Goal: Task Accomplishment & Management: Manage account settings

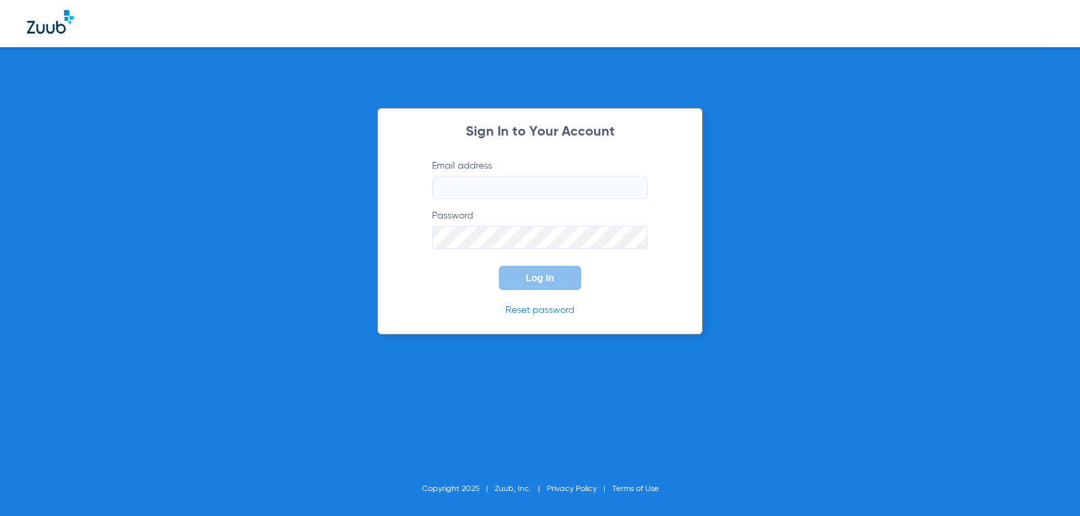
type input "[EMAIL_ADDRESS][DOMAIN_NAME]"
click at [539, 279] on span "Log In" at bounding box center [540, 278] width 28 height 11
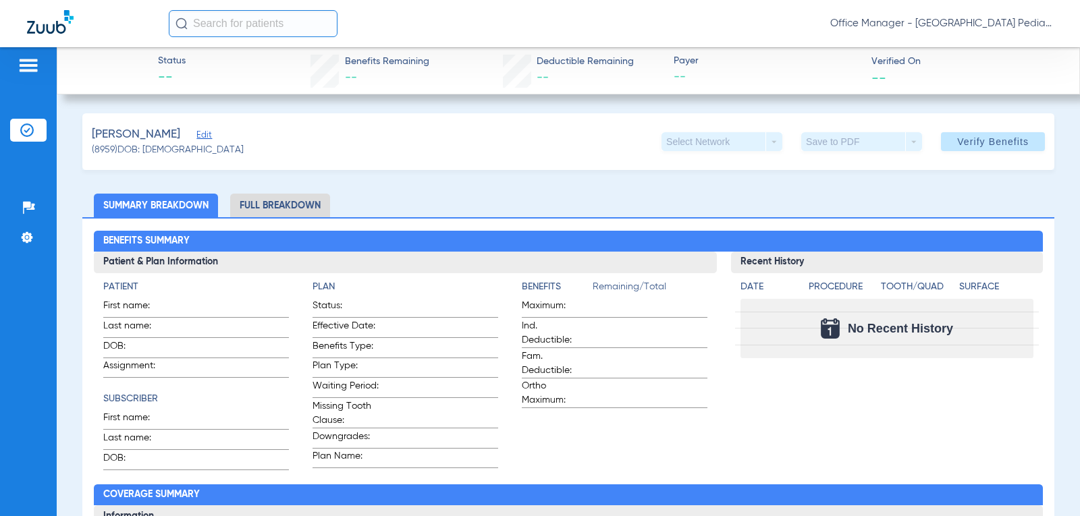
click at [30, 63] on img at bounding box center [29, 65] width 22 height 16
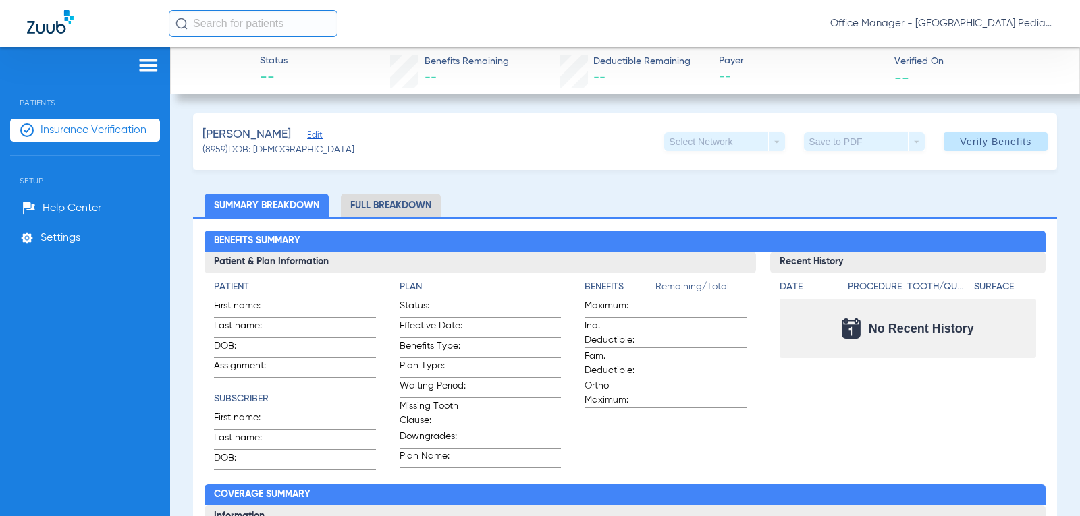
click at [63, 123] on span "Insurance Verification" at bounding box center [93, 129] width 106 height 13
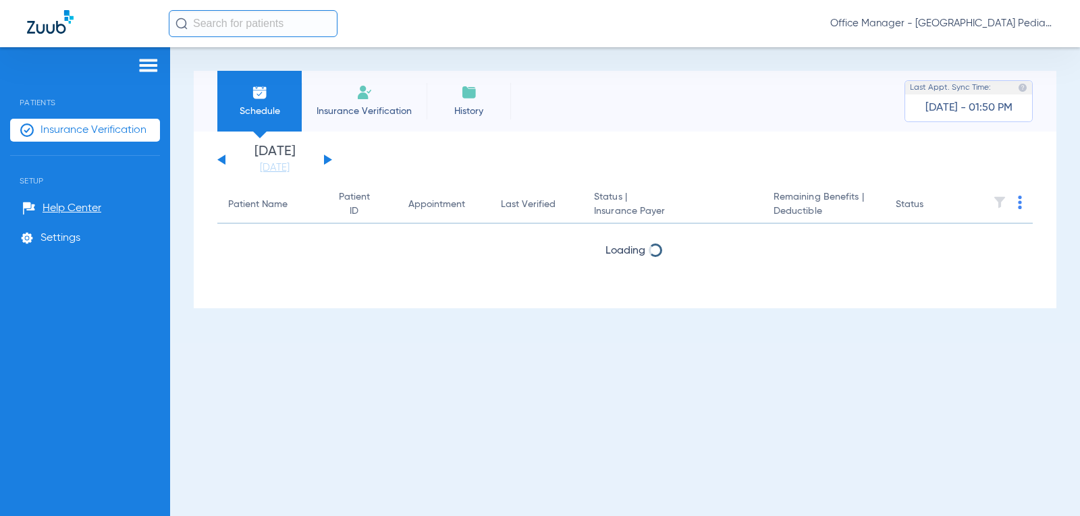
click at [327, 161] on button at bounding box center [328, 160] width 8 height 10
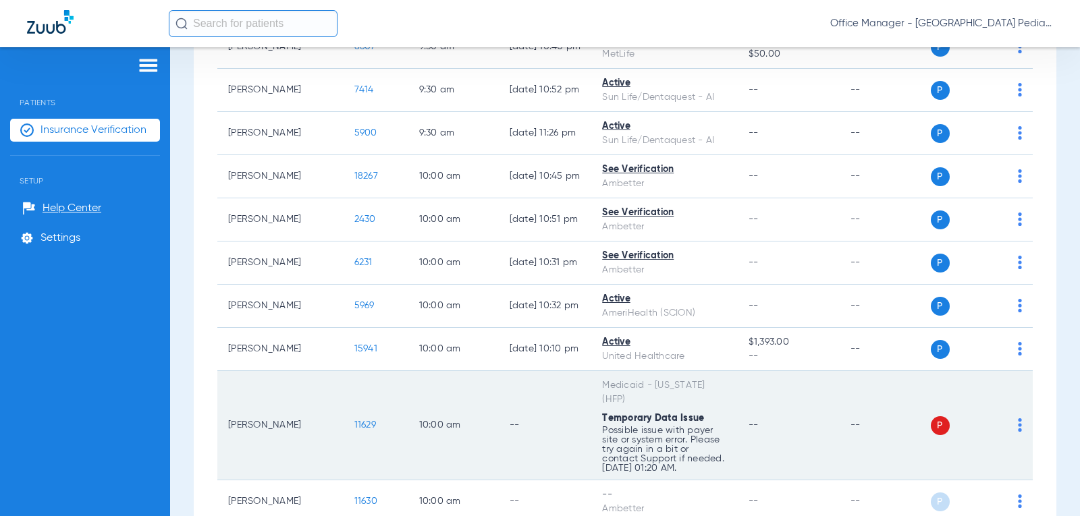
scroll to position [1485, 0]
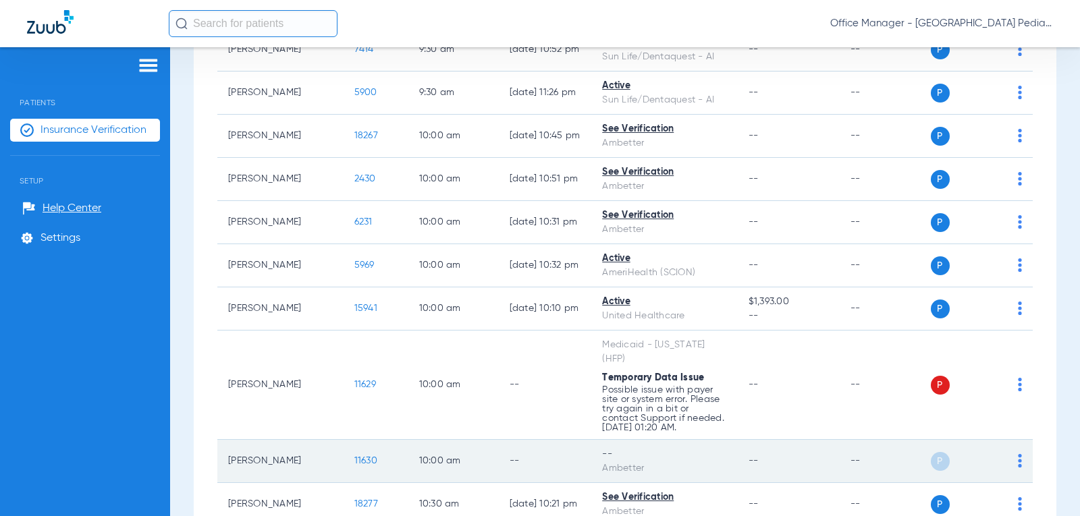
click at [1018, 454] on img at bounding box center [1020, 460] width 4 height 13
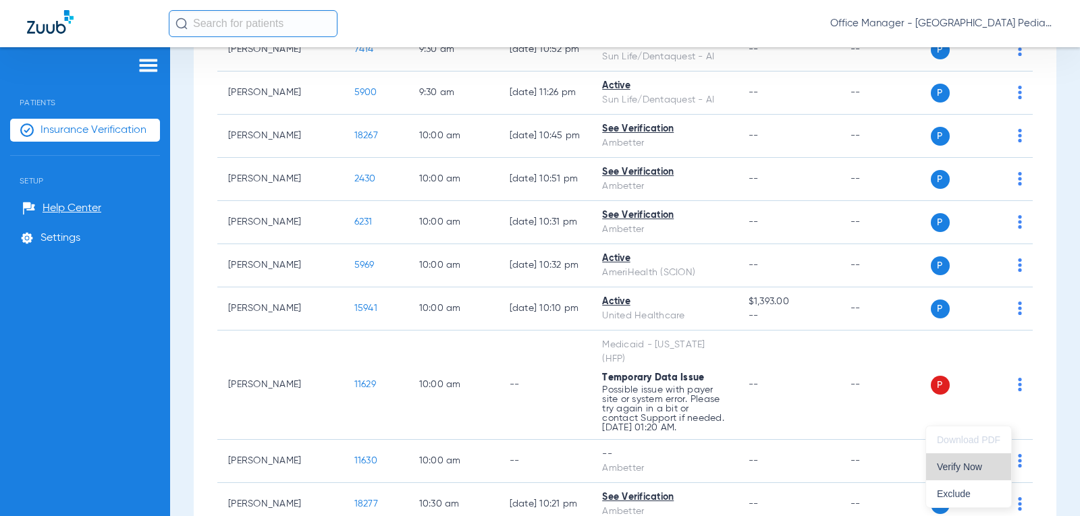
click at [962, 466] on span "Verify Now" at bounding box center [968, 466] width 63 height 9
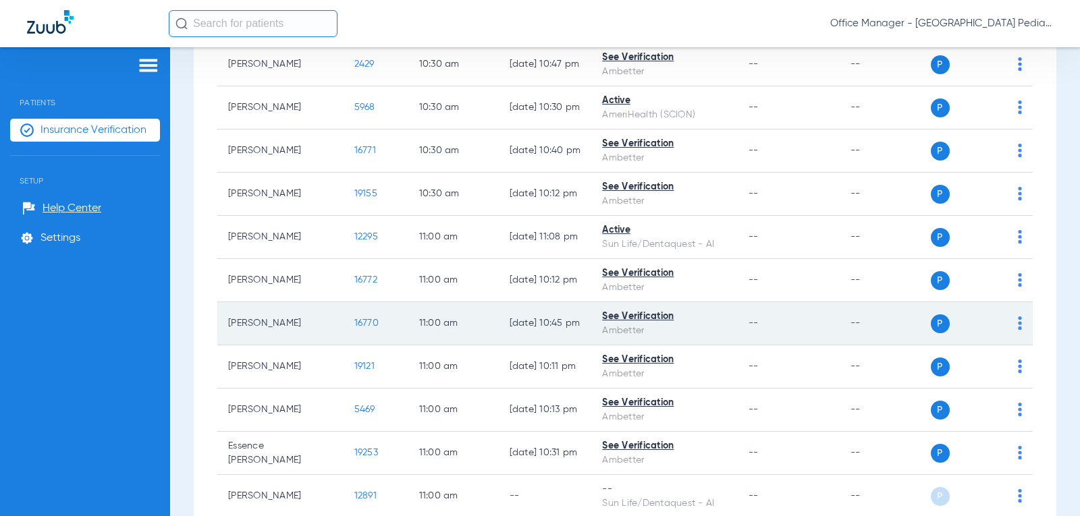
scroll to position [2024, 0]
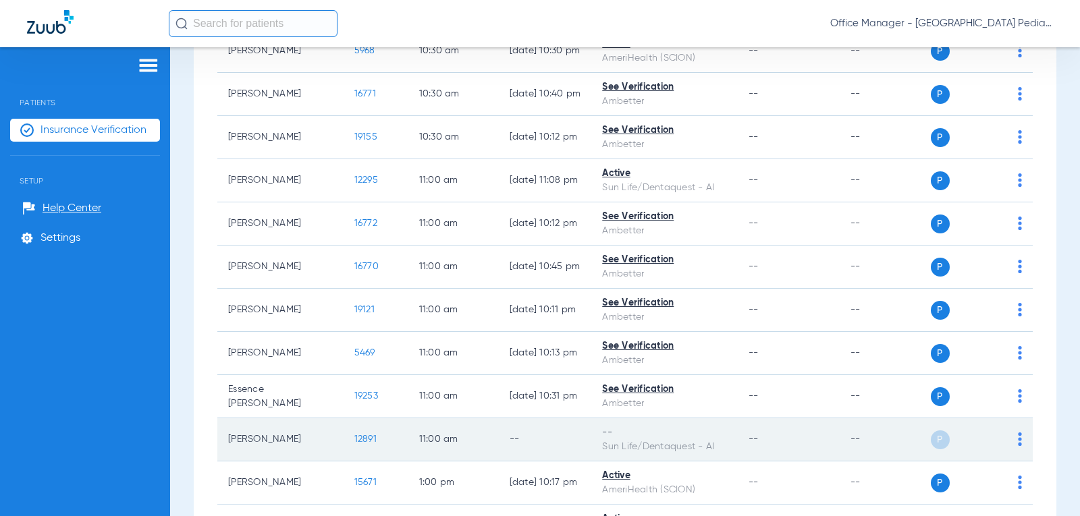
click at [1018, 433] on img at bounding box center [1020, 439] width 4 height 13
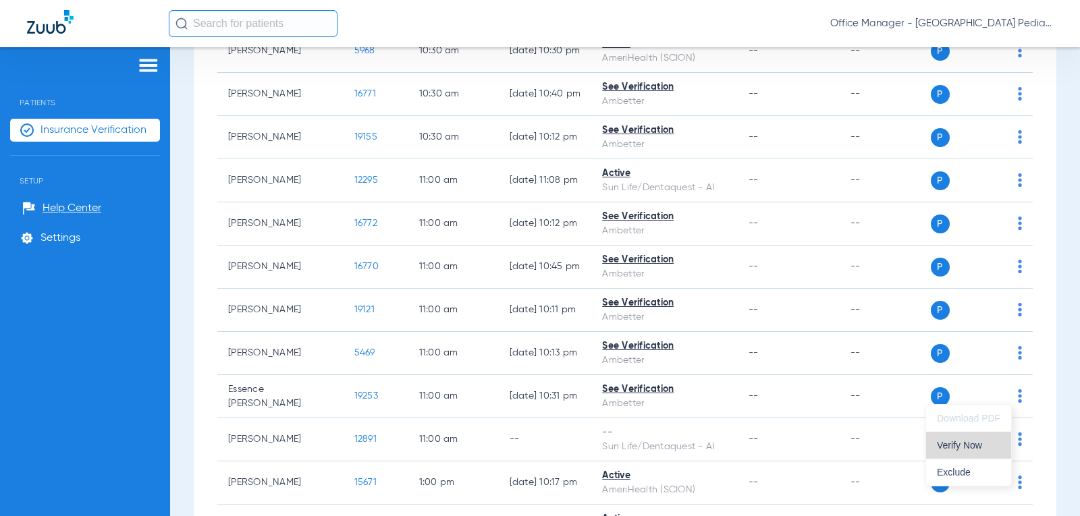
click at [953, 449] on span "Verify Now" at bounding box center [968, 445] width 63 height 9
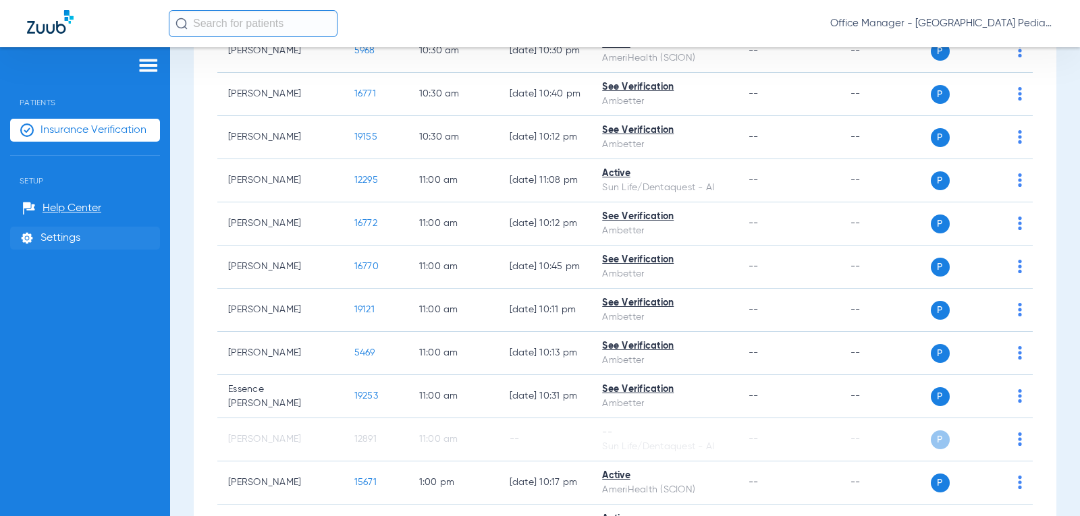
click at [59, 233] on span "Settings" at bounding box center [60, 237] width 40 height 13
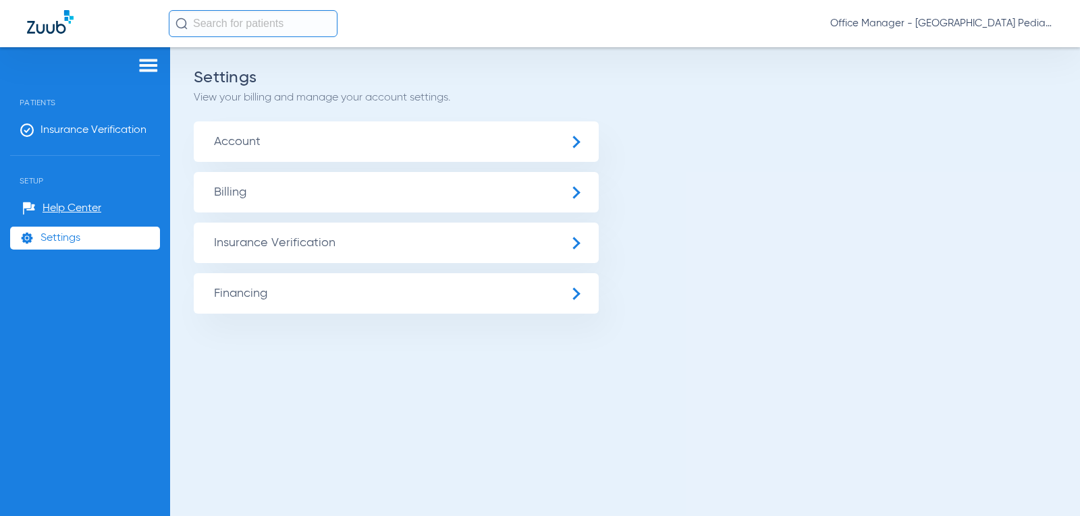
click at [577, 242] on span "Insurance Verification" at bounding box center [396, 243] width 405 height 40
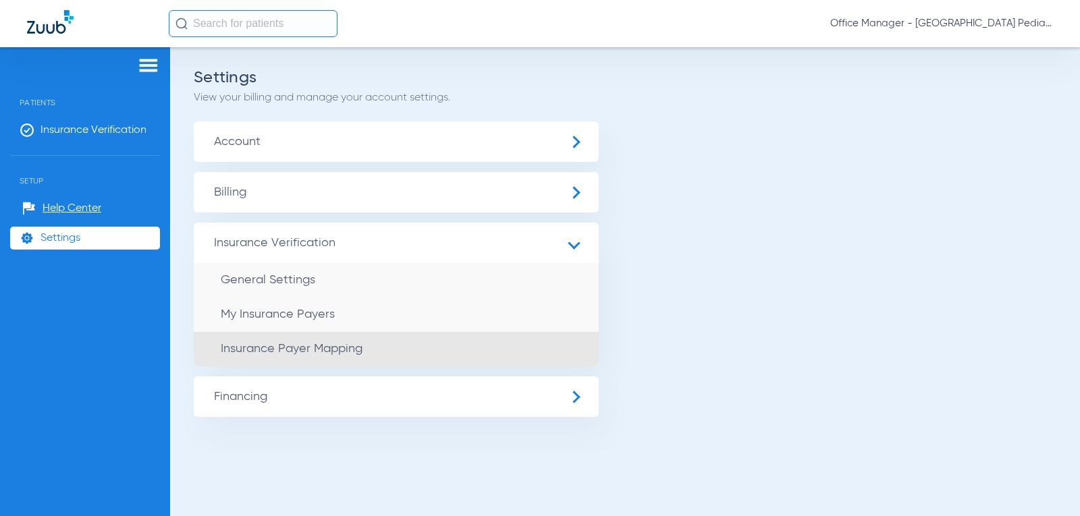
click at [339, 345] on span "Insurance Payer Mapping" at bounding box center [292, 349] width 142 height 12
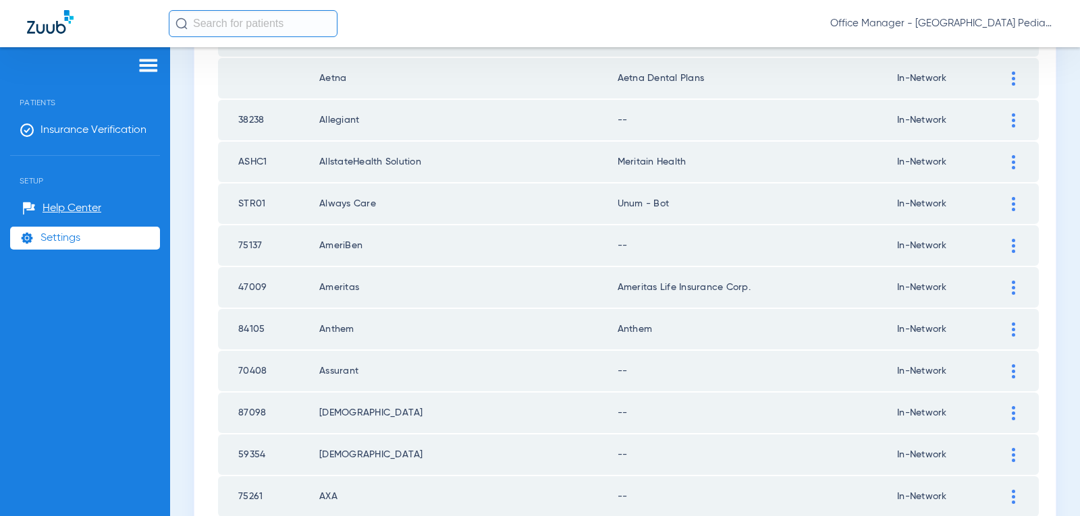
scroll to position [270, 0]
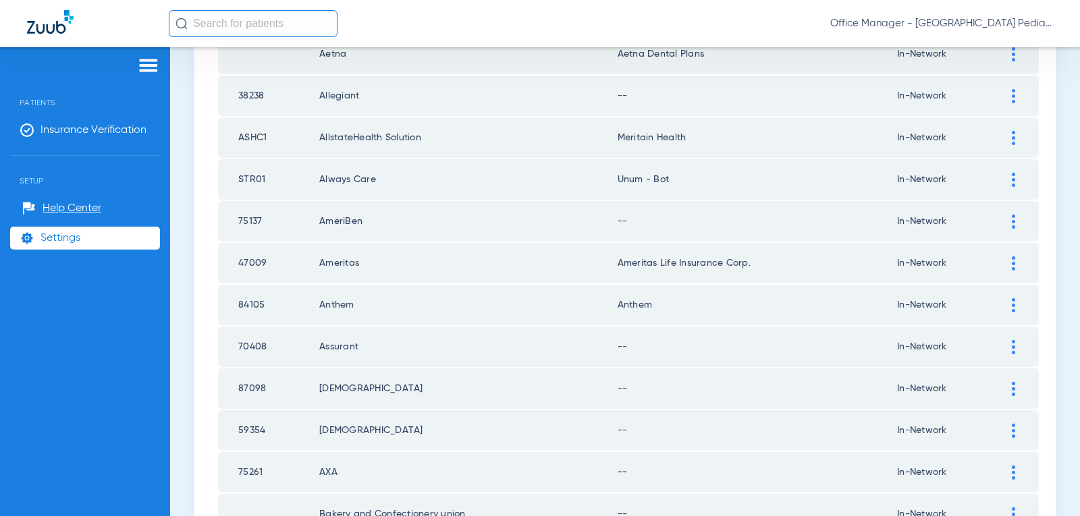
click at [69, 238] on span "Settings" at bounding box center [60, 237] width 40 height 13
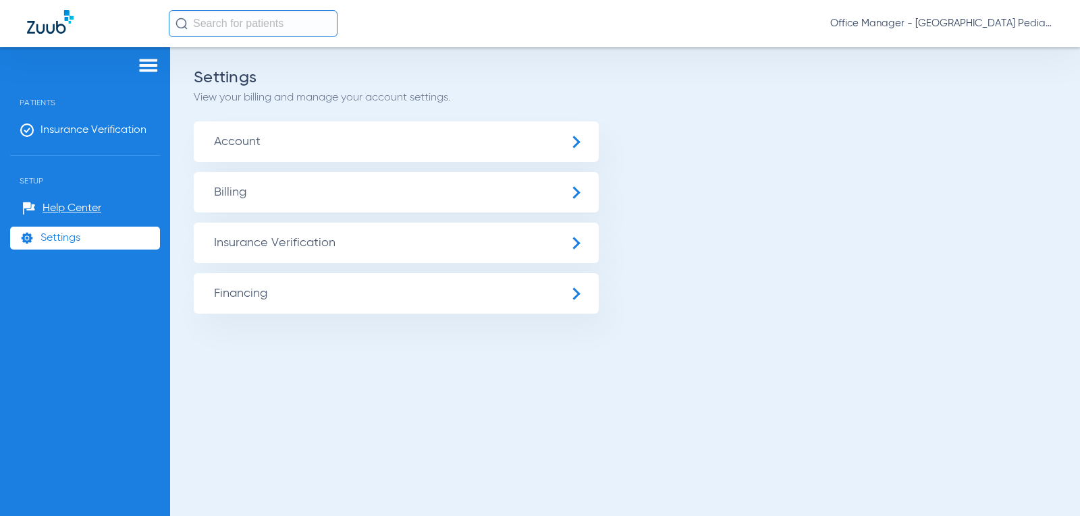
click at [578, 140] on span "Account" at bounding box center [396, 141] width 405 height 40
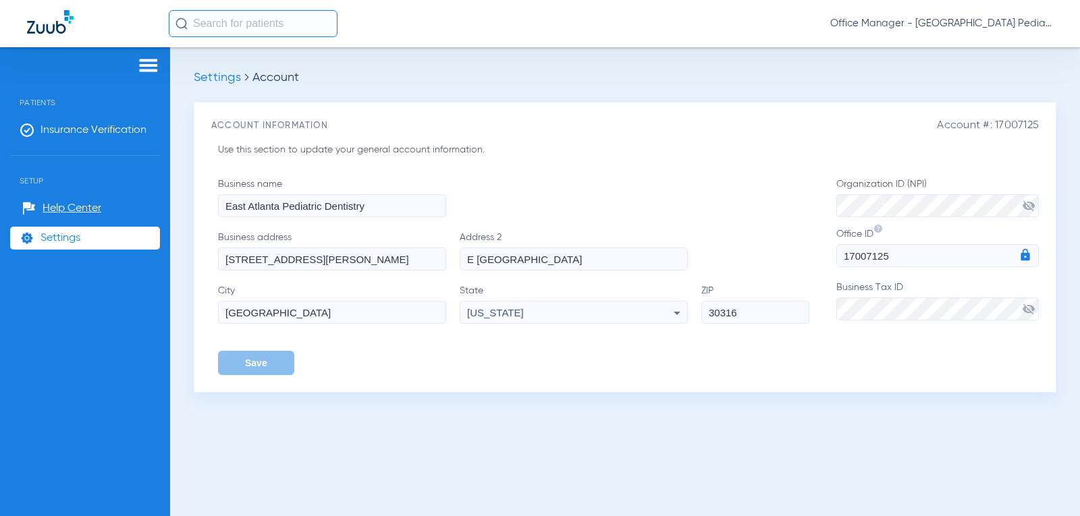
click at [91, 236] on li "Settings" at bounding box center [85, 238] width 150 height 23
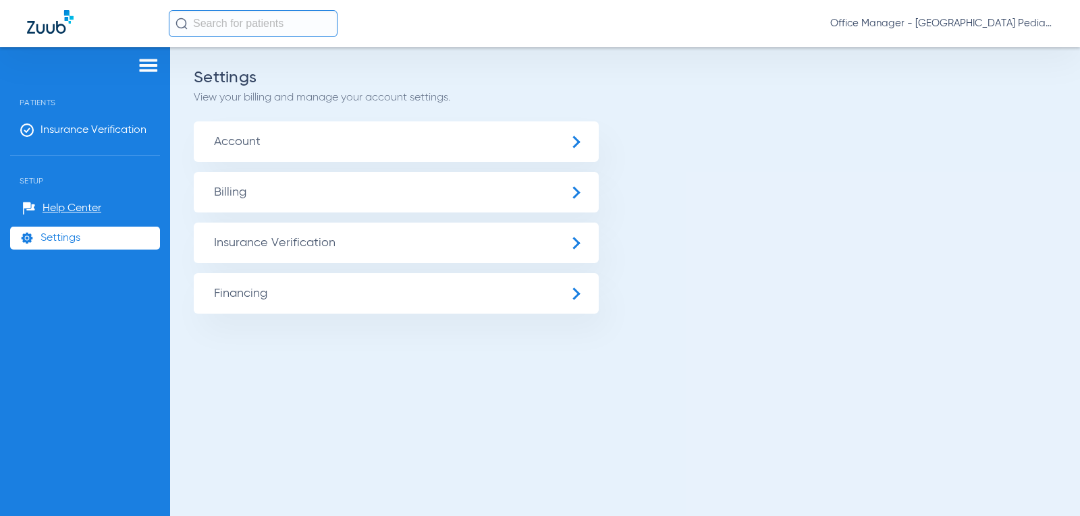
click at [582, 240] on span "Insurance Verification" at bounding box center [396, 243] width 405 height 40
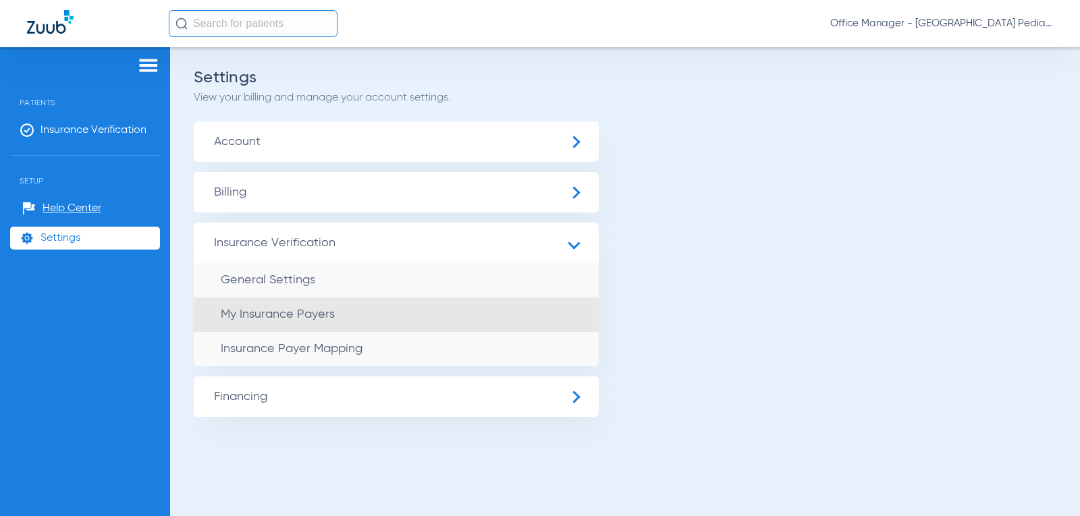
click at [327, 312] on span "My Insurance Payers" at bounding box center [278, 314] width 114 height 12
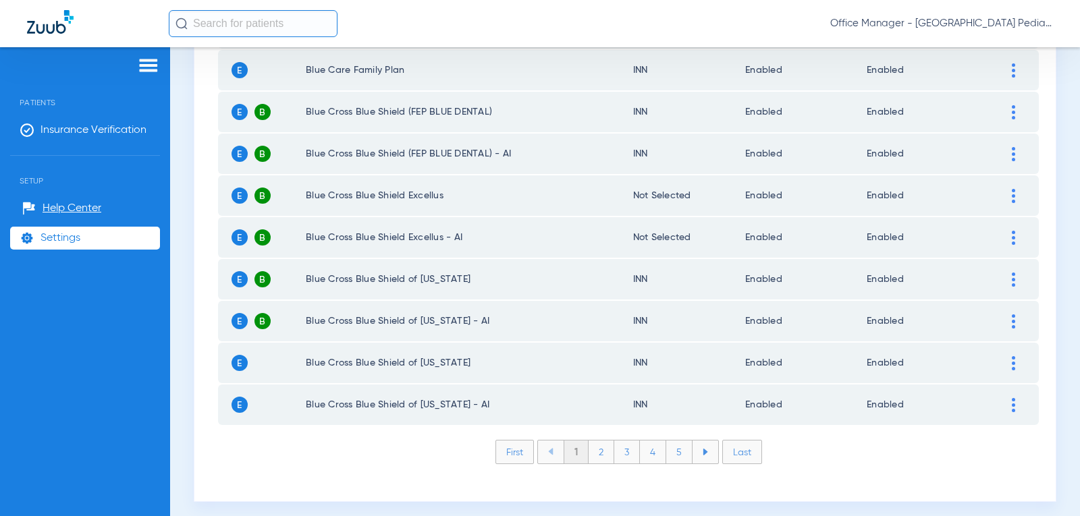
scroll to position [1922, 0]
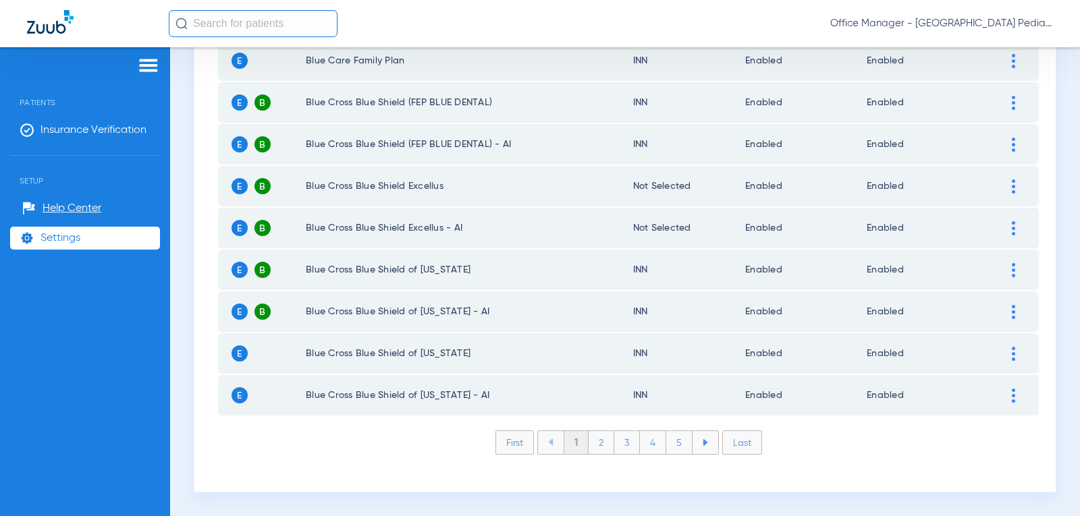
click at [603, 449] on li "2" at bounding box center [601, 442] width 26 height 23
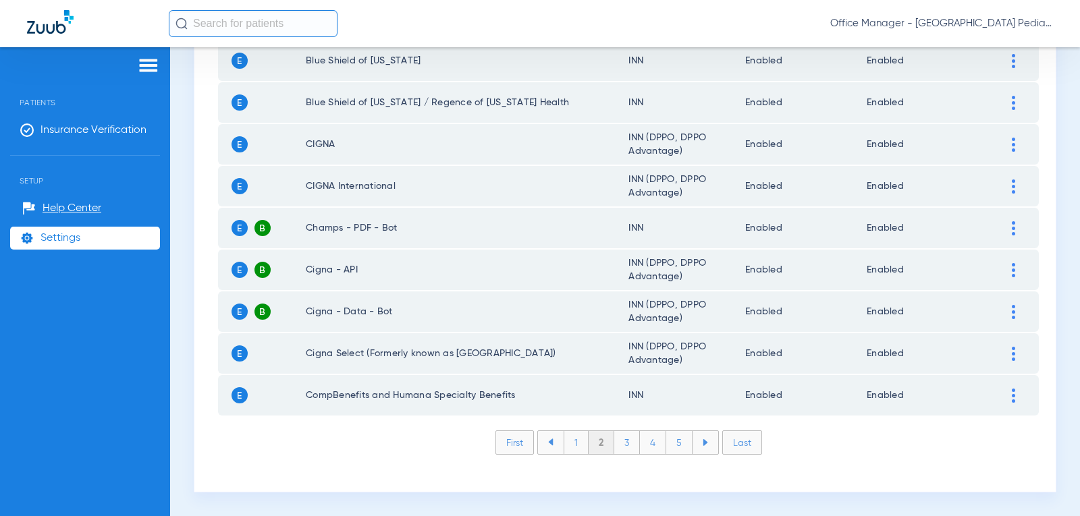
click at [617, 449] on li "3" at bounding box center [627, 442] width 26 height 23
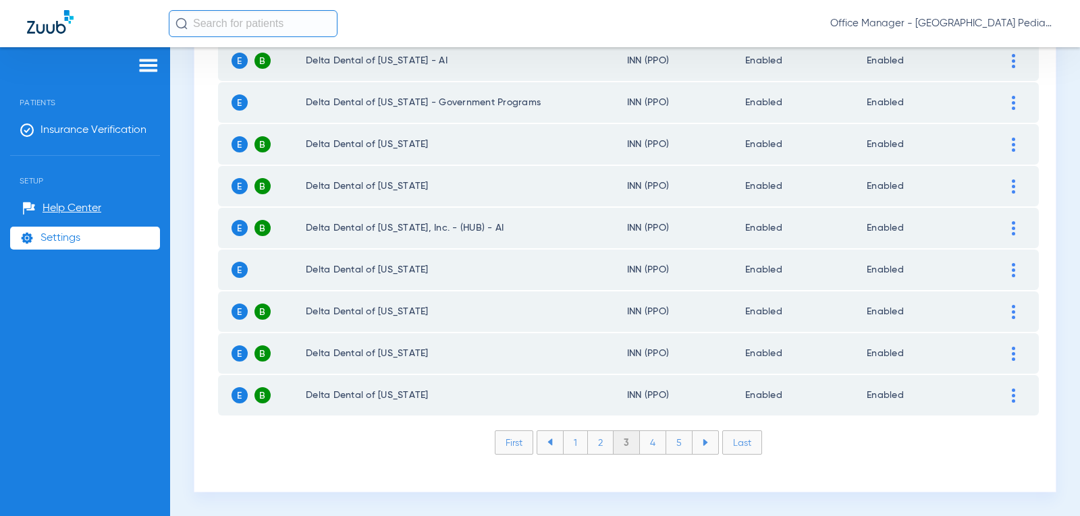
click at [644, 446] on li "4" at bounding box center [653, 442] width 26 height 23
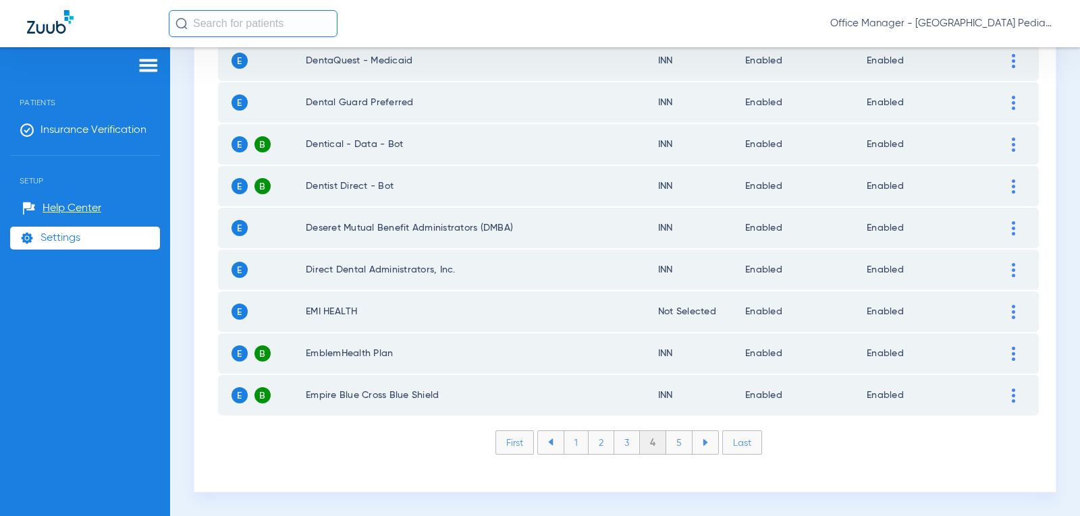
click at [676, 444] on li "5" at bounding box center [679, 442] width 26 height 23
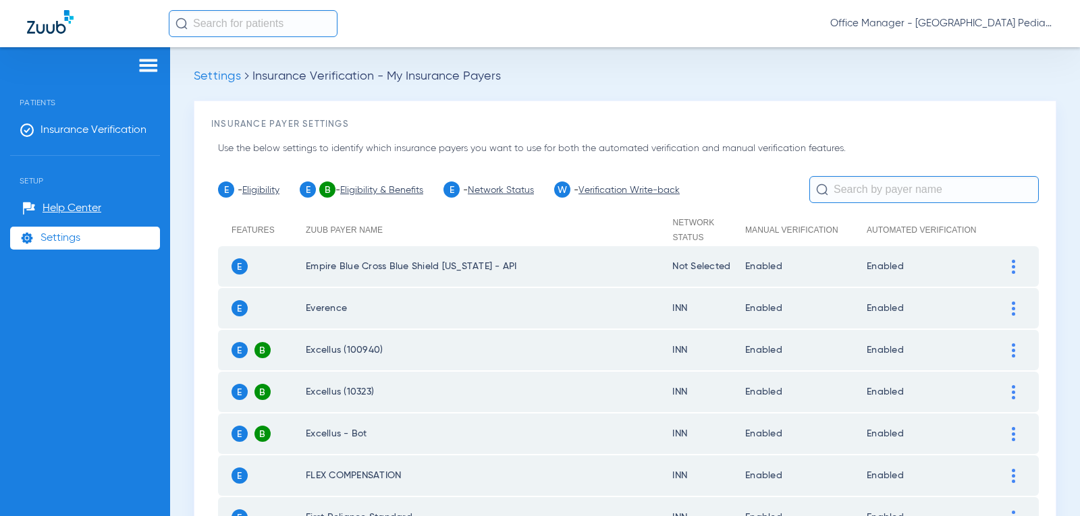
scroll to position [0, 0]
click at [856, 196] on input "text" at bounding box center [923, 190] width 229 height 27
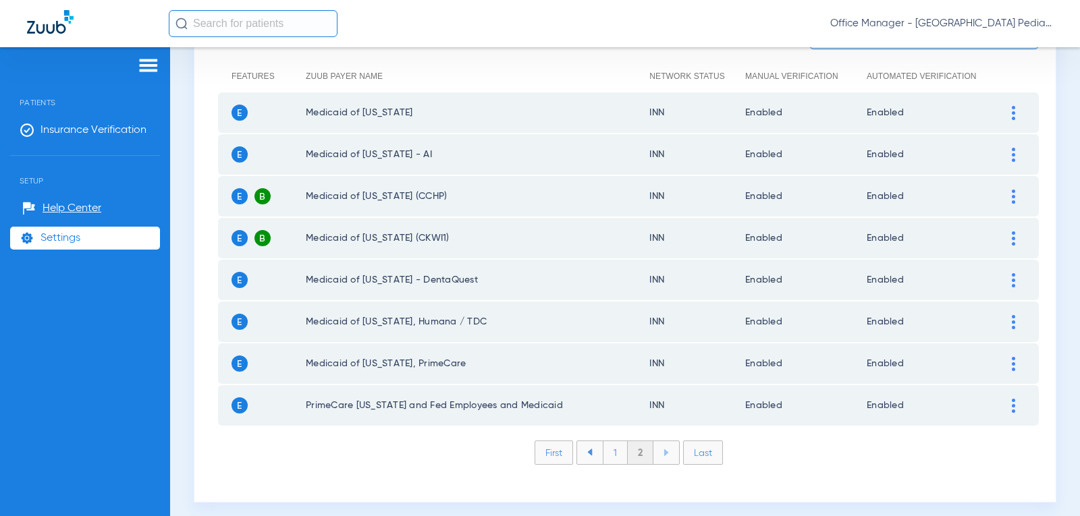
scroll to position [165, 0]
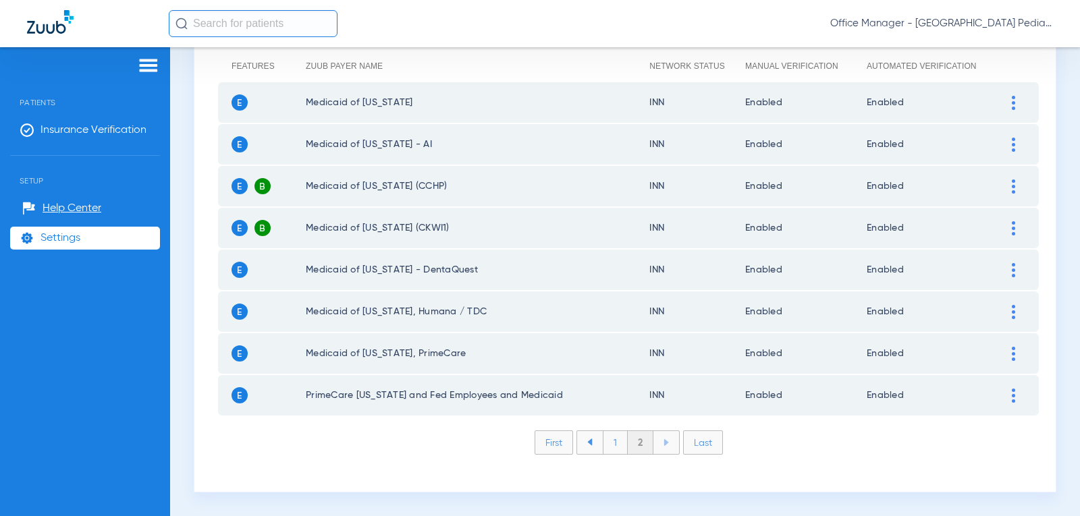
click at [553, 442] on li "First" at bounding box center [553, 443] width 38 height 24
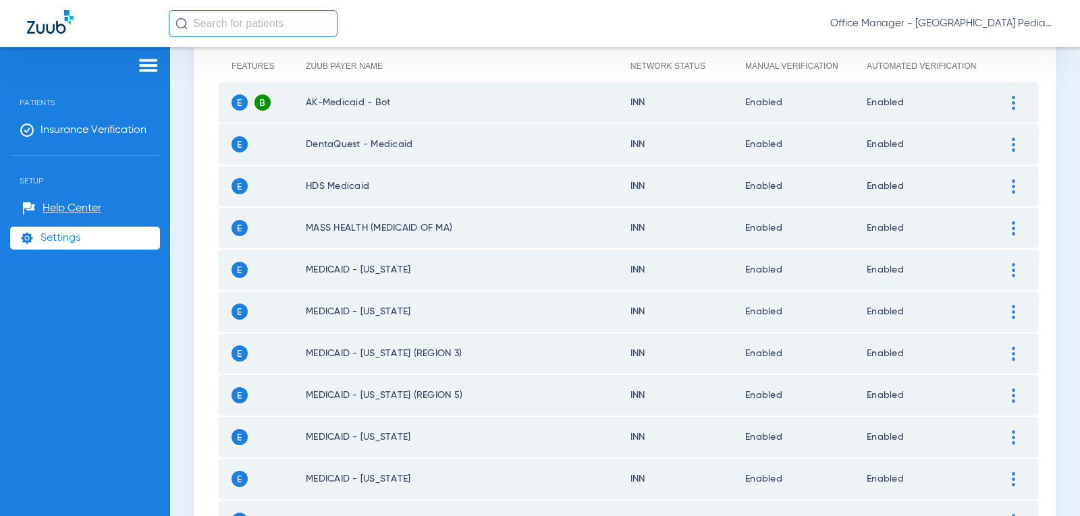
scroll to position [0, 0]
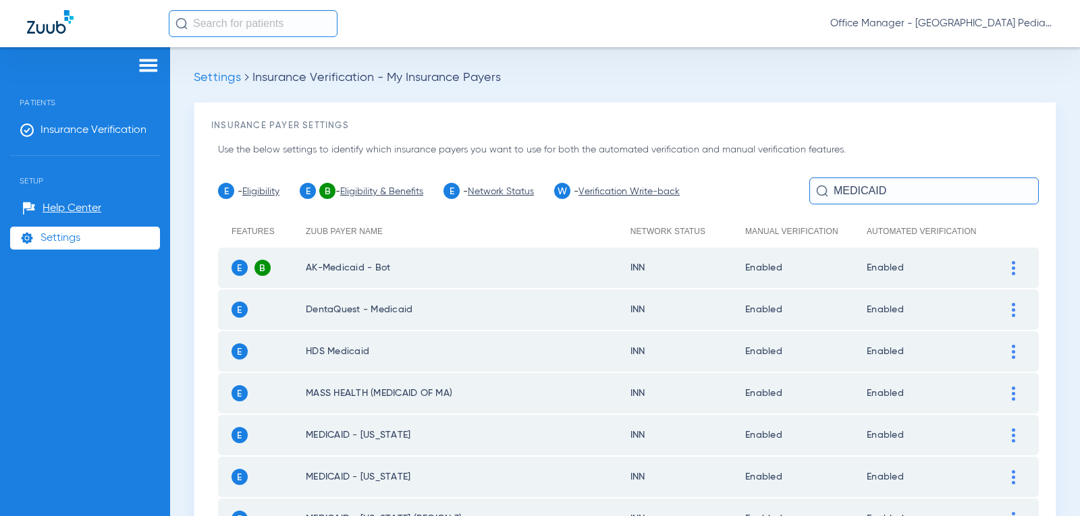
drag, startPoint x: 869, startPoint y: 184, endPoint x: 810, endPoint y: 182, distance: 58.7
click at [810, 182] on input "MEDICAID" at bounding box center [923, 190] width 229 height 27
type input "D"
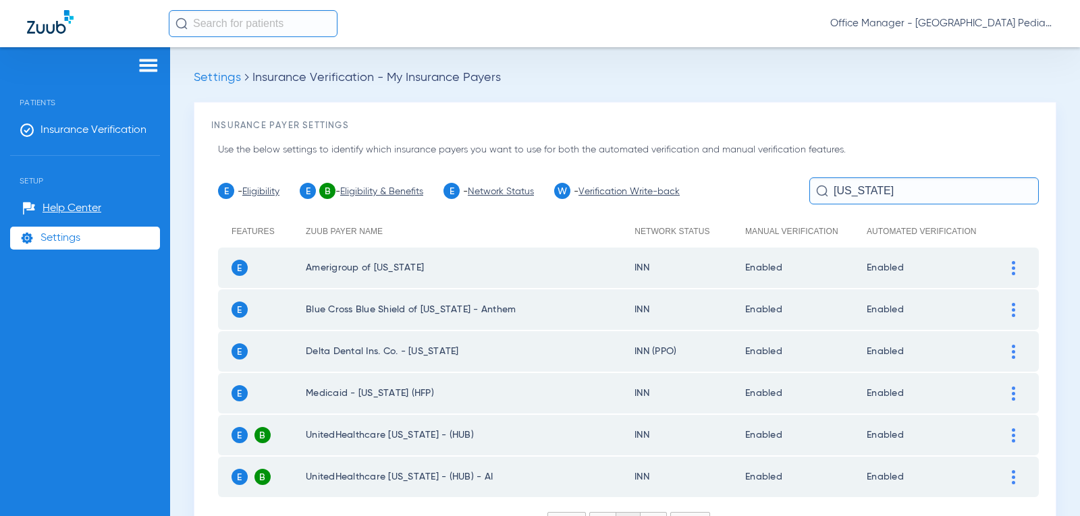
type input "[US_STATE]"
click at [1012, 392] on img at bounding box center [1013, 394] width 3 height 14
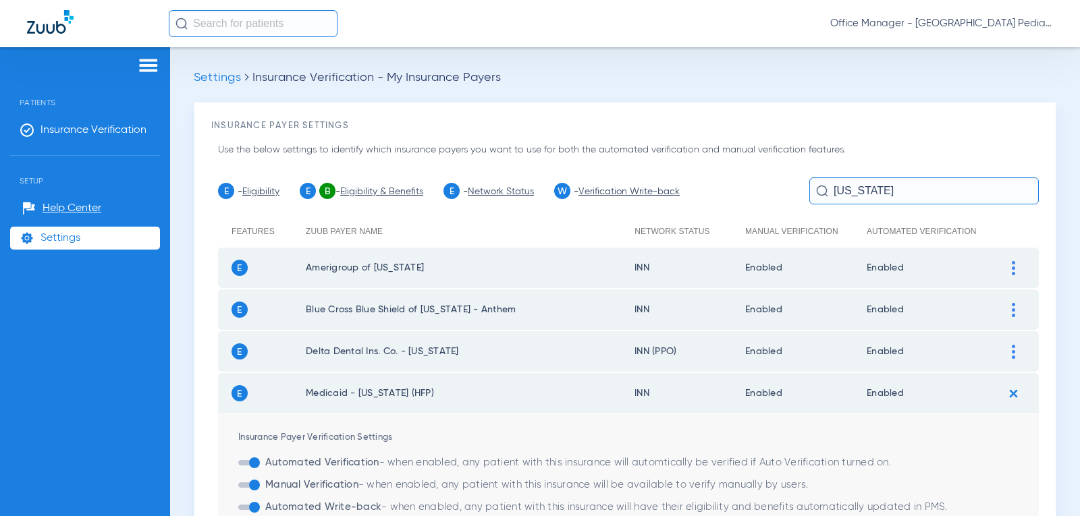
click at [197, 80] on span "Settings" at bounding box center [217, 78] width 47 height 12
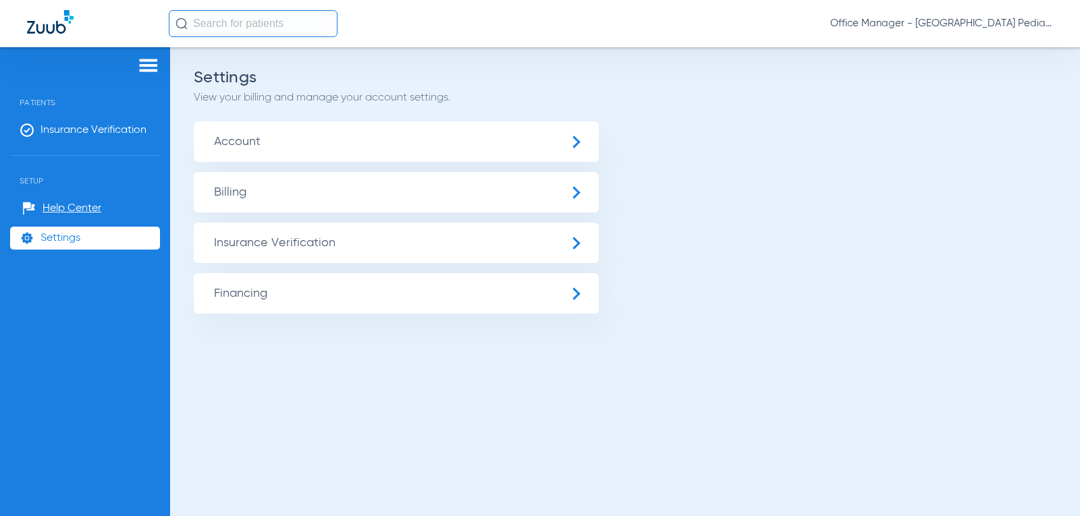
click at [575, 244] on span "Insurance Verification" at bounding box center [396, 243] width 405 height 40
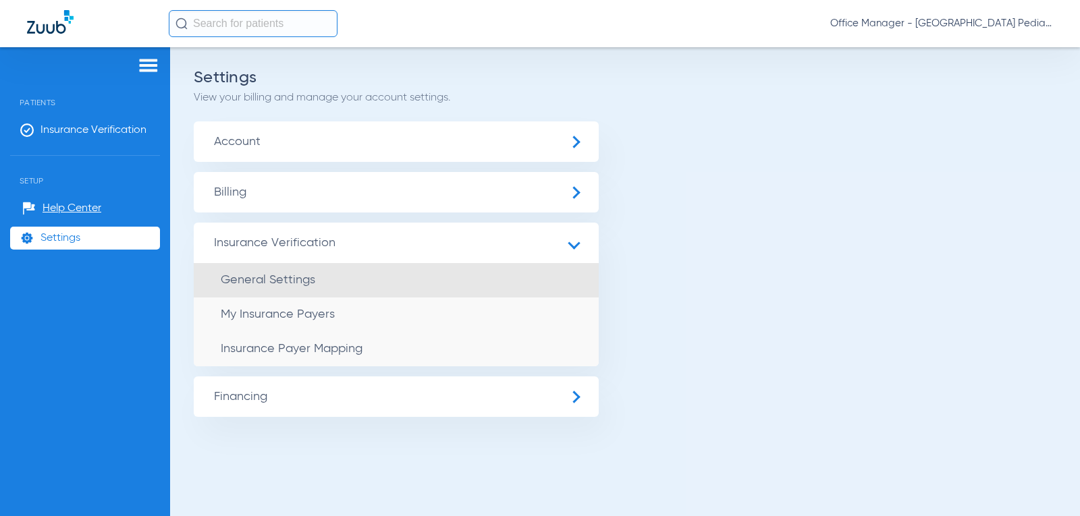
click at [306, 279] on span "General Settings" at bounding box center [268, 280] width 94 height 12
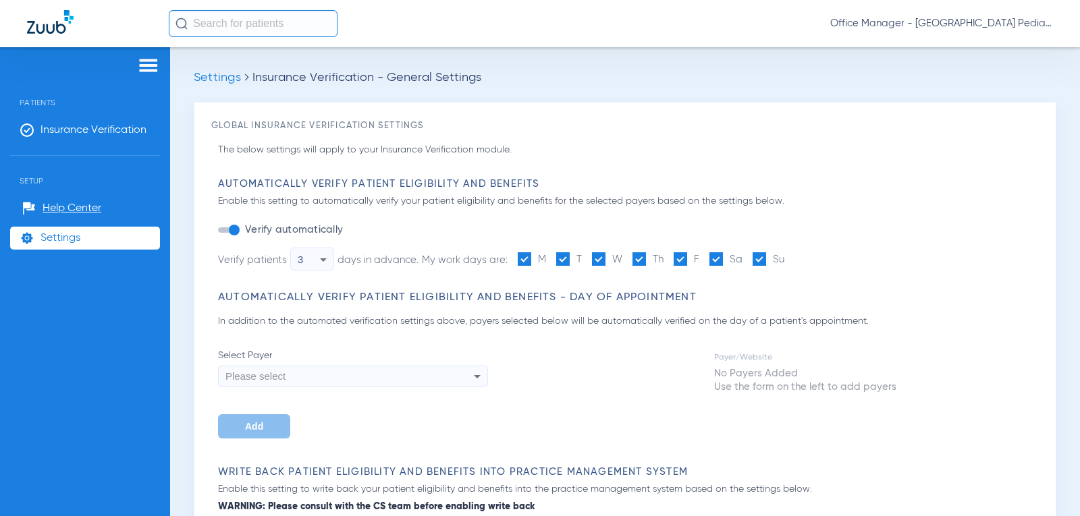
type input "1"
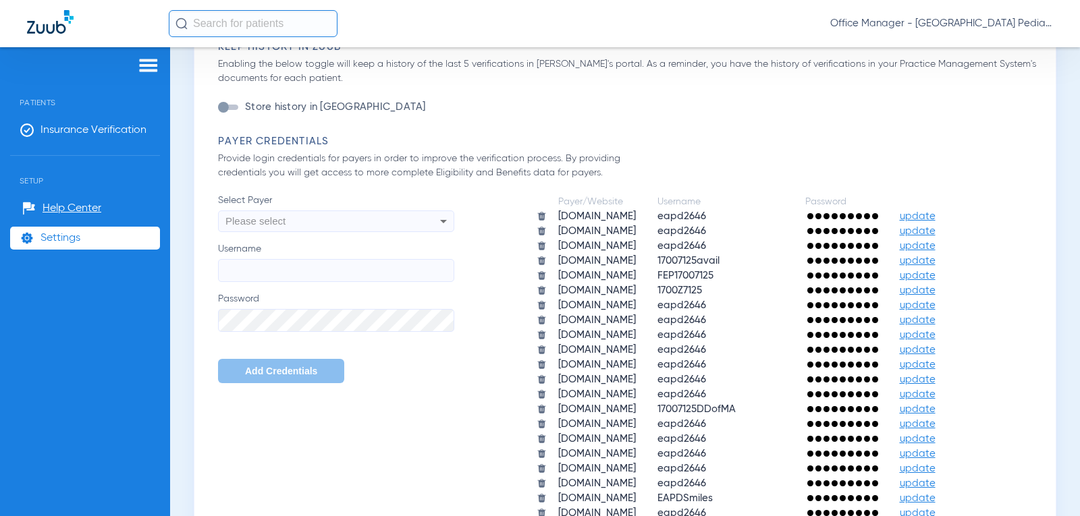
scroll to position [675, 0]
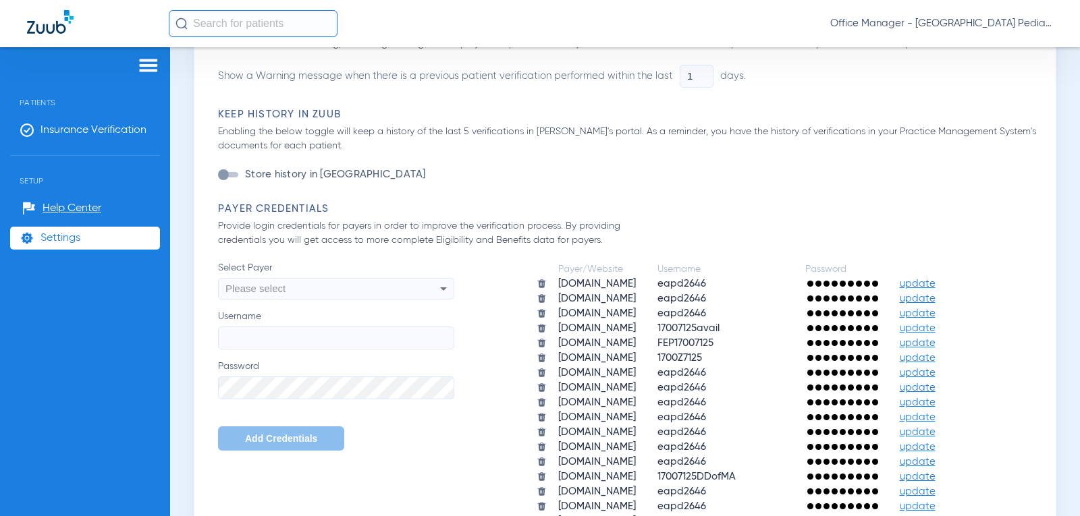
click at [437, 288] on icon at bounding box center [443, 289] width 16 height 16
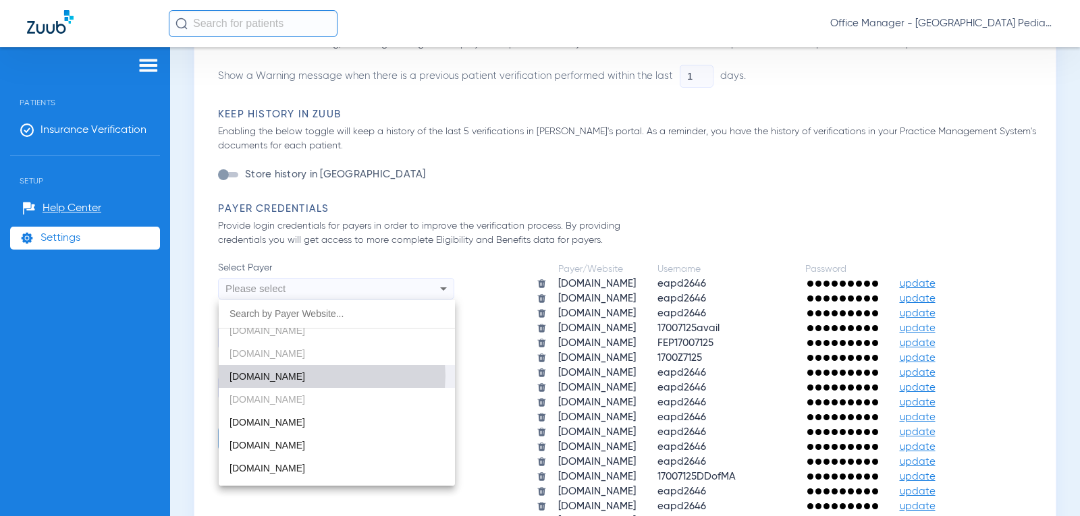
click at [322, 376] on mat-option "[DOMAIN_NAME]" at bounding box center [337, 376] width 236 height 23
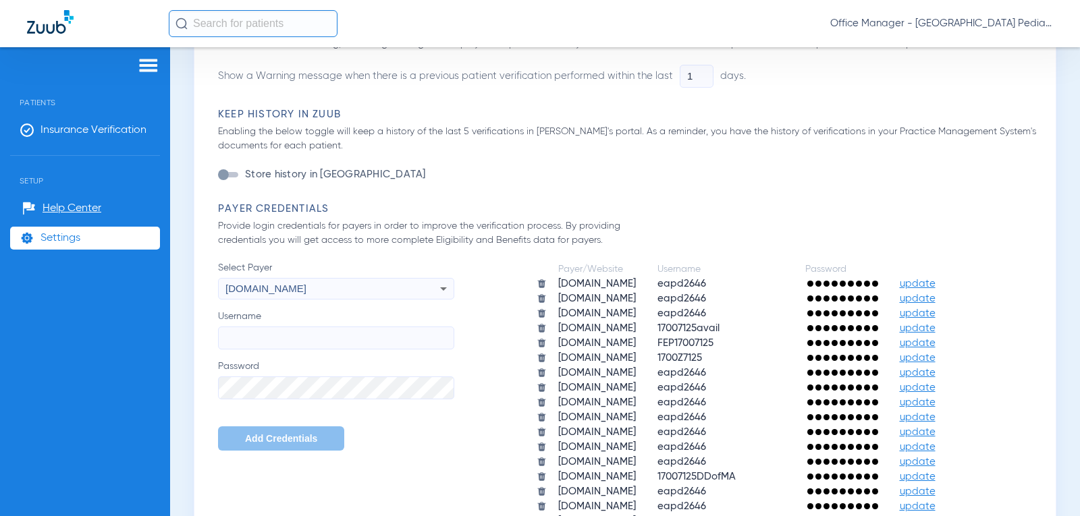
click at [440, 288] on icon at bounding box center [443, 289] width 16 height 16
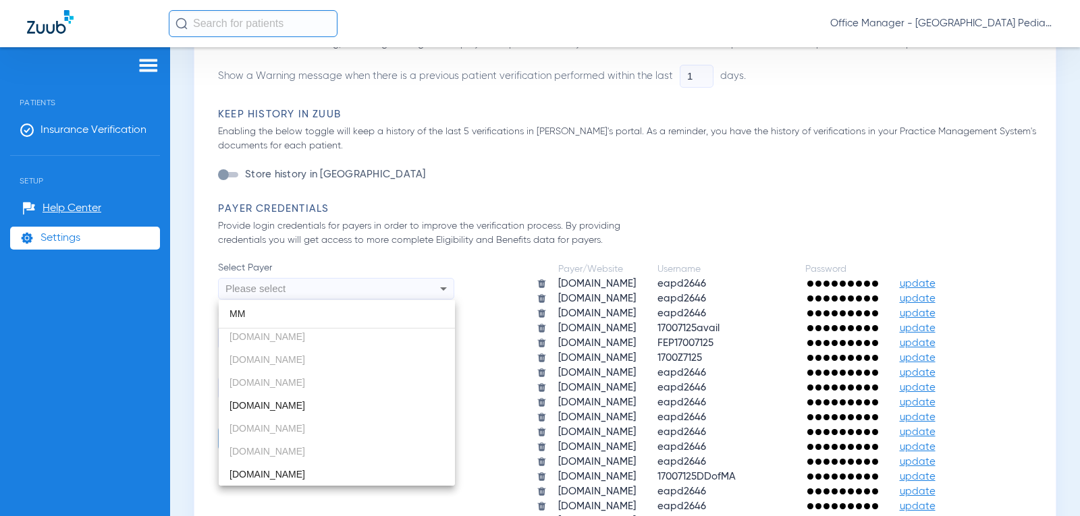
scroll to position [0, 0]
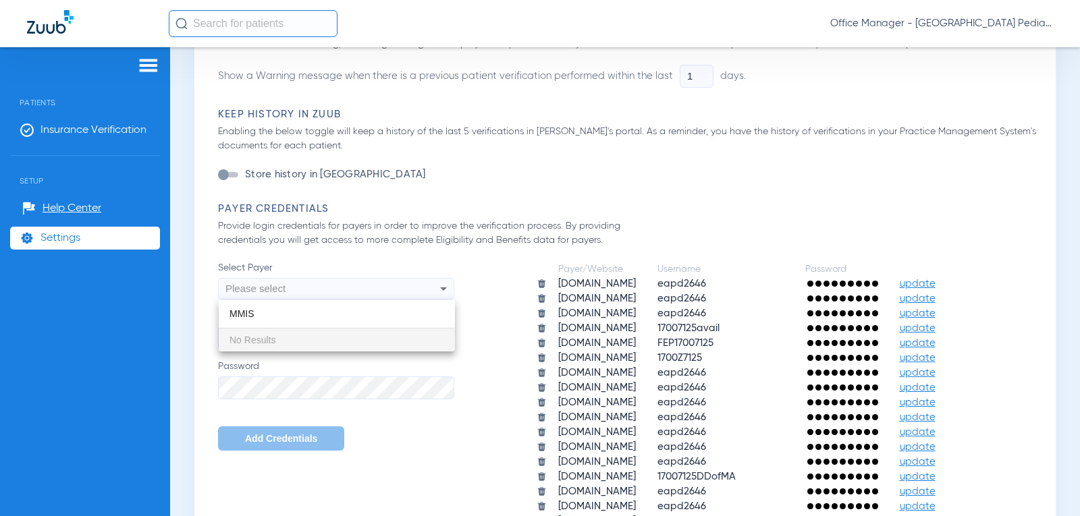
click at [370, 308] on input "MMIS" at bounding box center [337, 314] width 236 height 28
type input "MMIS"
click at [445, 287] on div at bounding box center [540, 258] width 1080 height 516
click at [428, 289] on div "[DOMAIN_NAME]" at bounding box center [336, 288] width 235 height 23
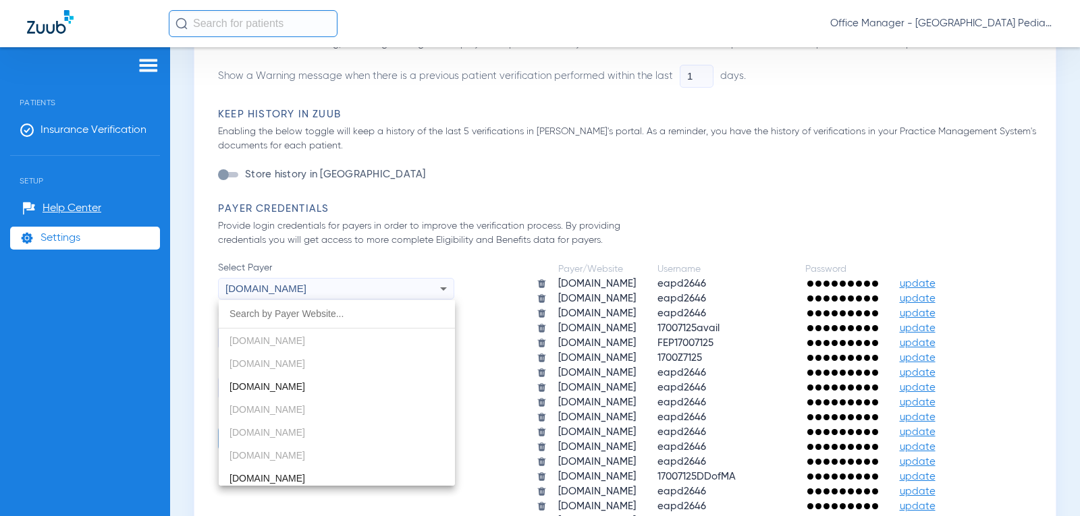
scroll to position [1632, 0]
click at [493, 215] on div at bounding box center [540, 258] width 1080 height 516
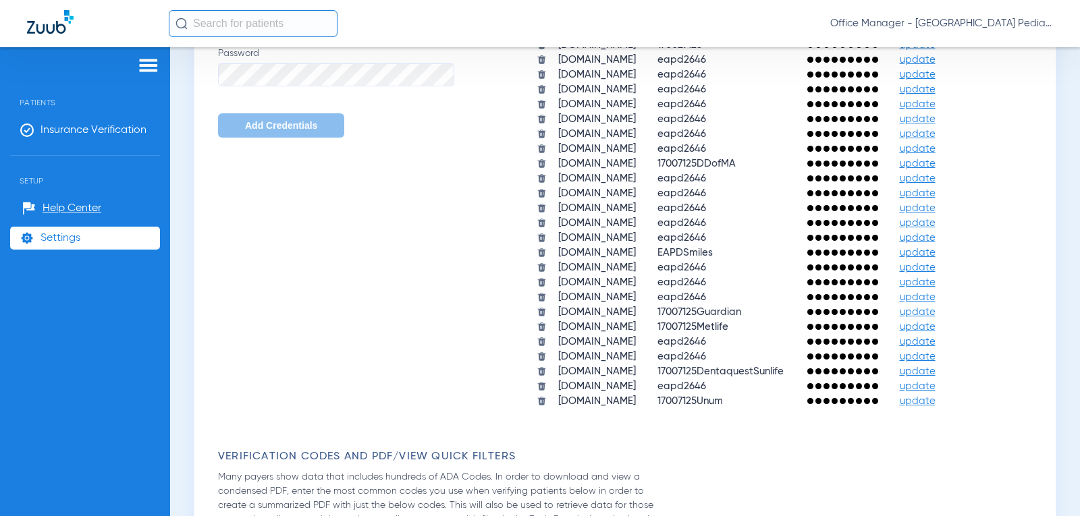
scroll to position [1012, 0]
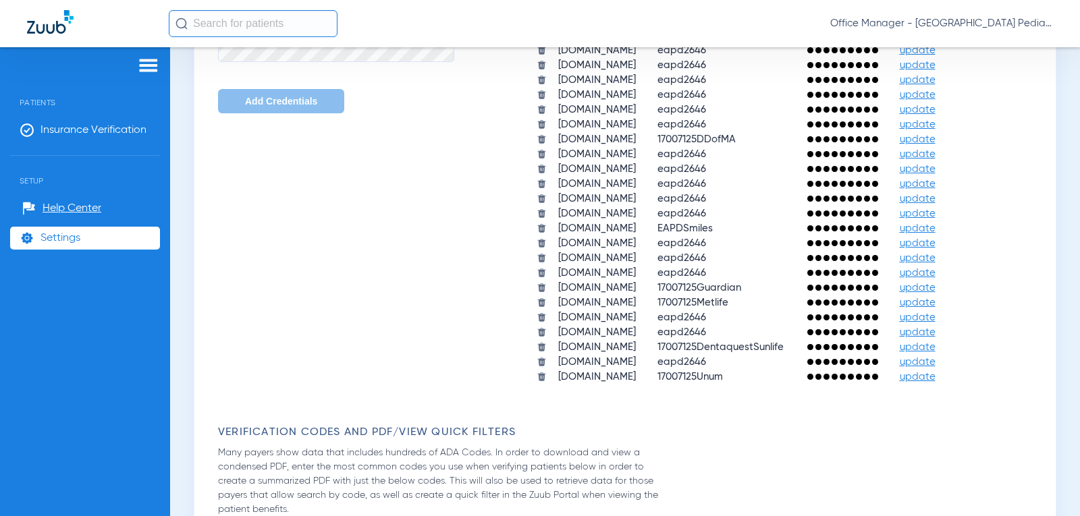
click at [148, 60] on img at bounding box center [149, 65] width 22 height 16
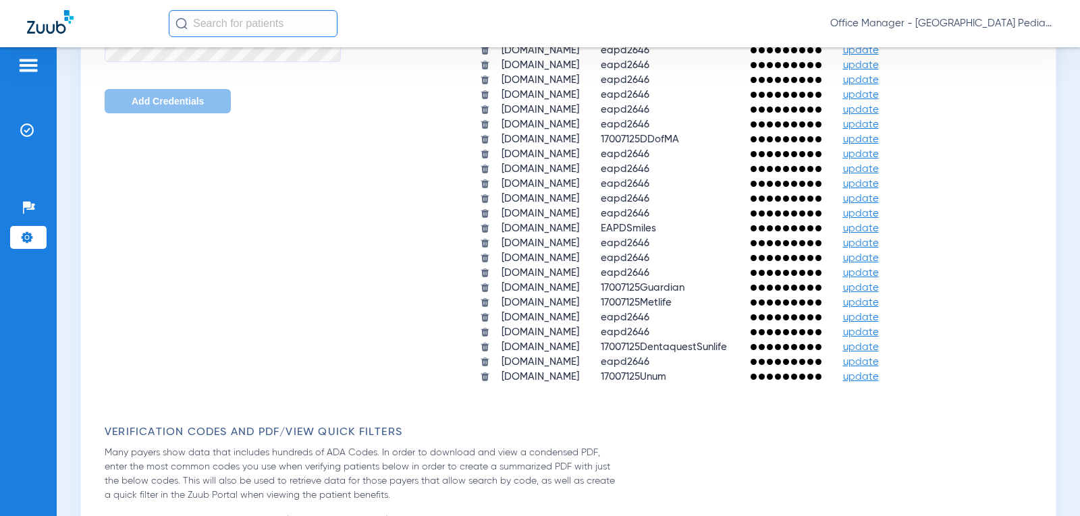
scroll to position [998, 0]
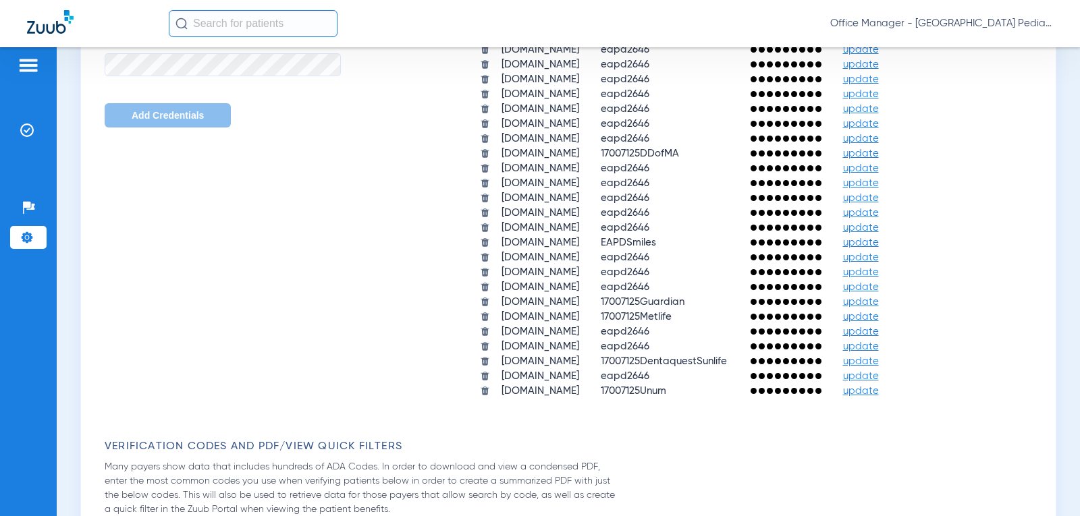
click at [24, 70] on img at bounding box center [29, 65] width 22 height 16
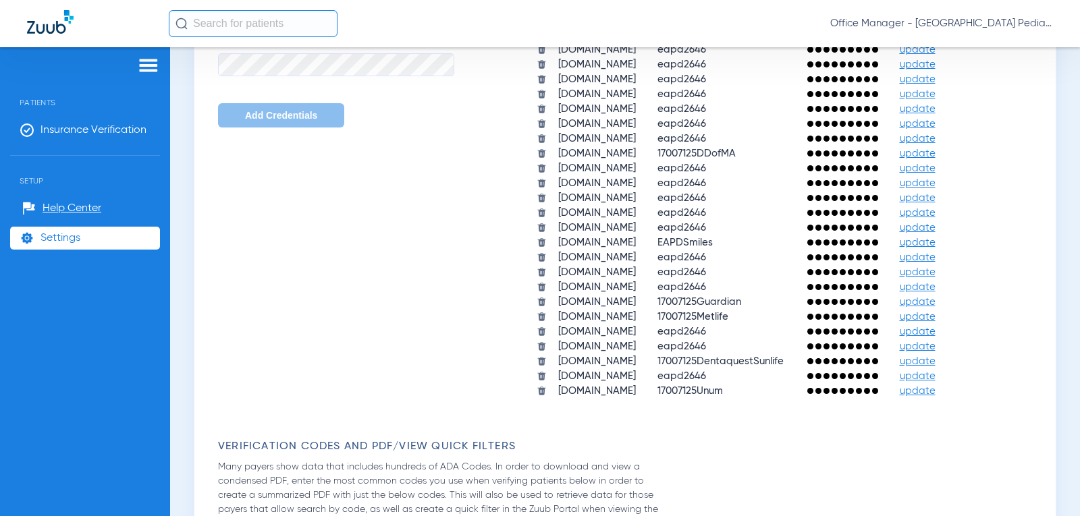
scroll to position [1012, 0]
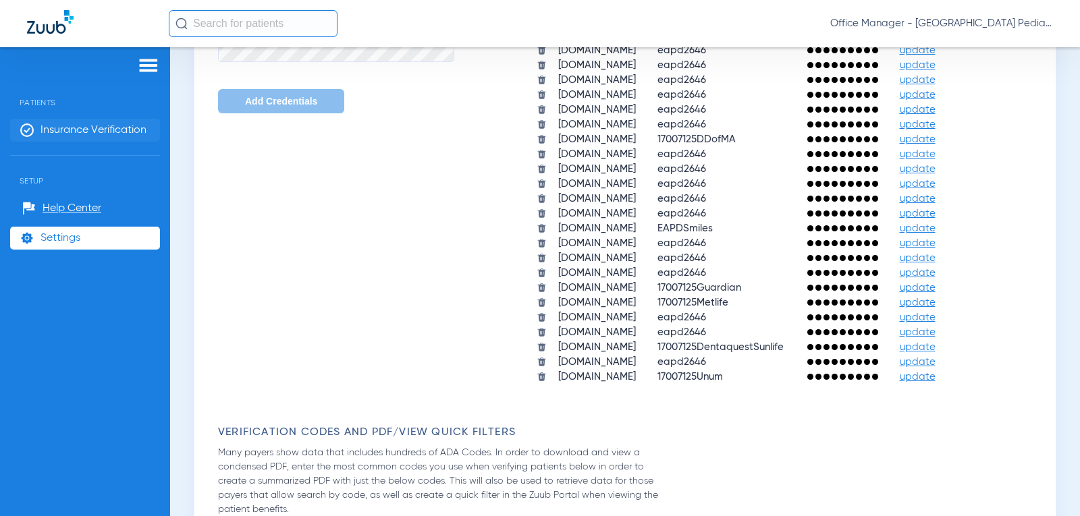
click at [69, 133] on span "Insurance Verification" at bounding box center [93, 129] width 106 height 13
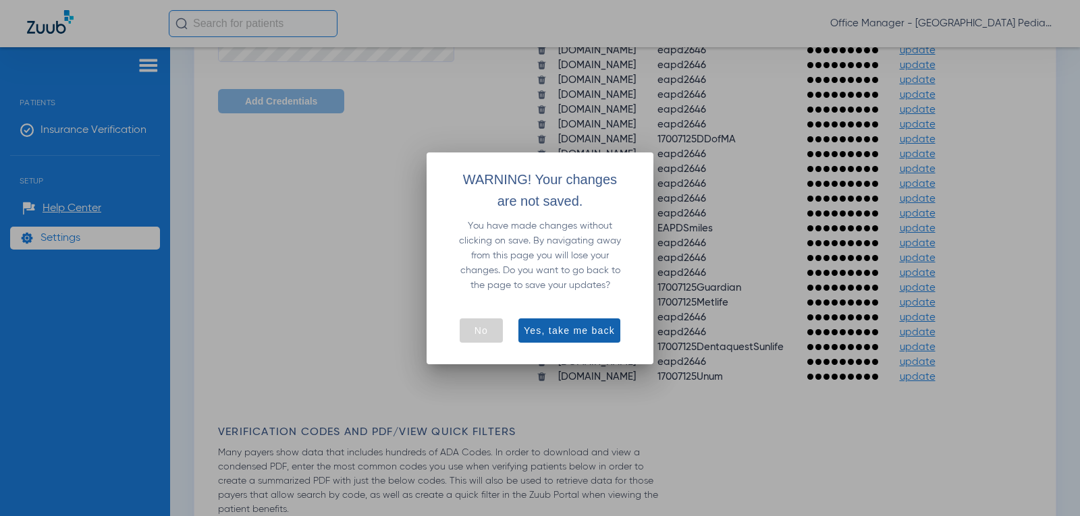
click at [541, 332] on span "Yes, take me back" at bounding box center [569, 330] width 91 height 13
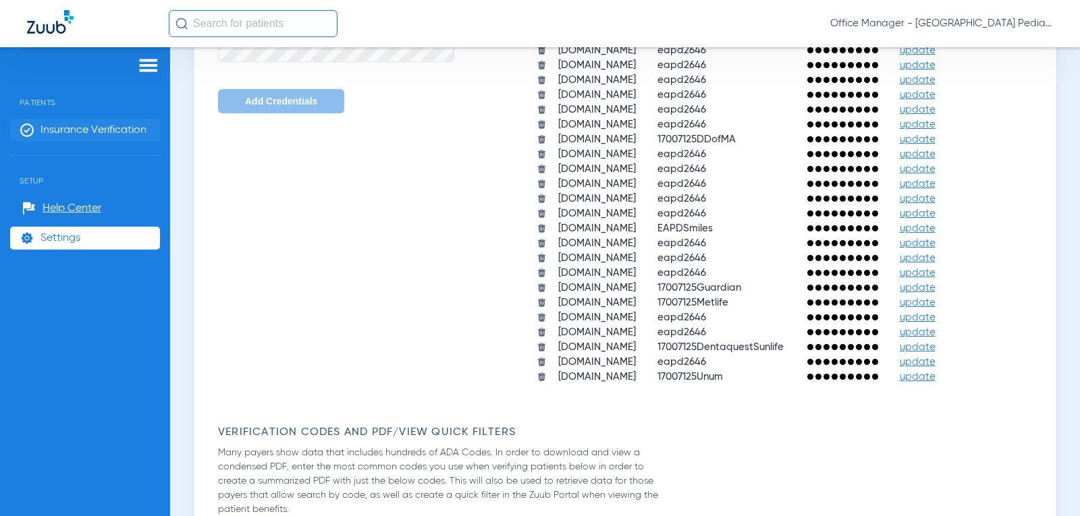
click at [83, 131] on span "Insurance Verification" at bounding box center [93, 129] width 106 height 13
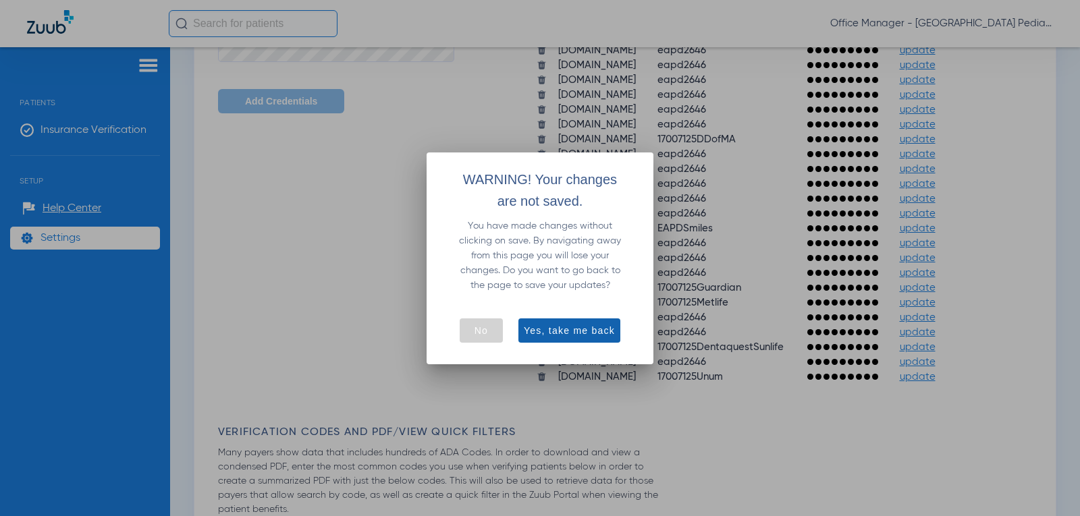
click at [578, 326] on span "Yes, take me back" at bounding box center [569, 330] width 91 height 13
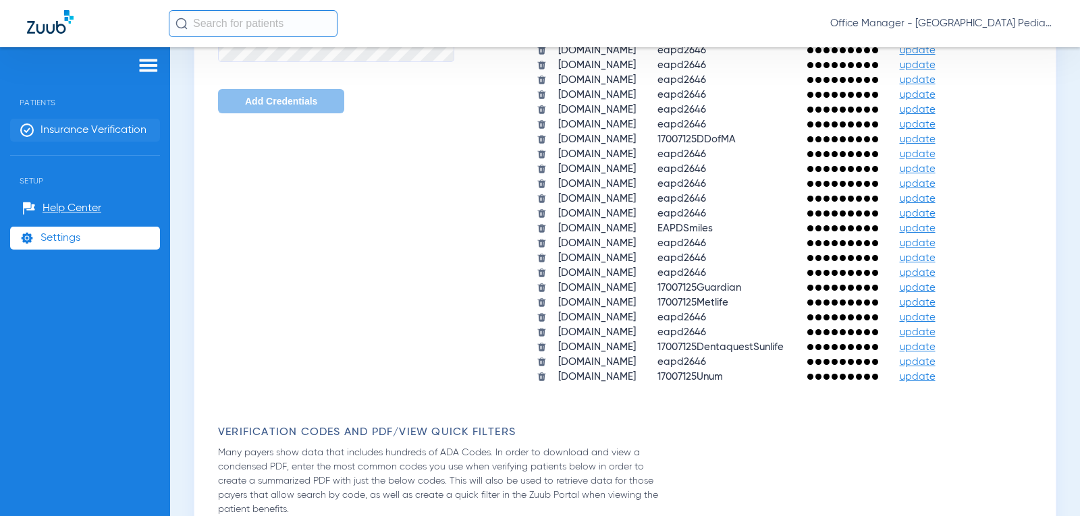
click at [76, 124] on span "Insurance Verification" at bounding box center [93, 129] width 106 height 13
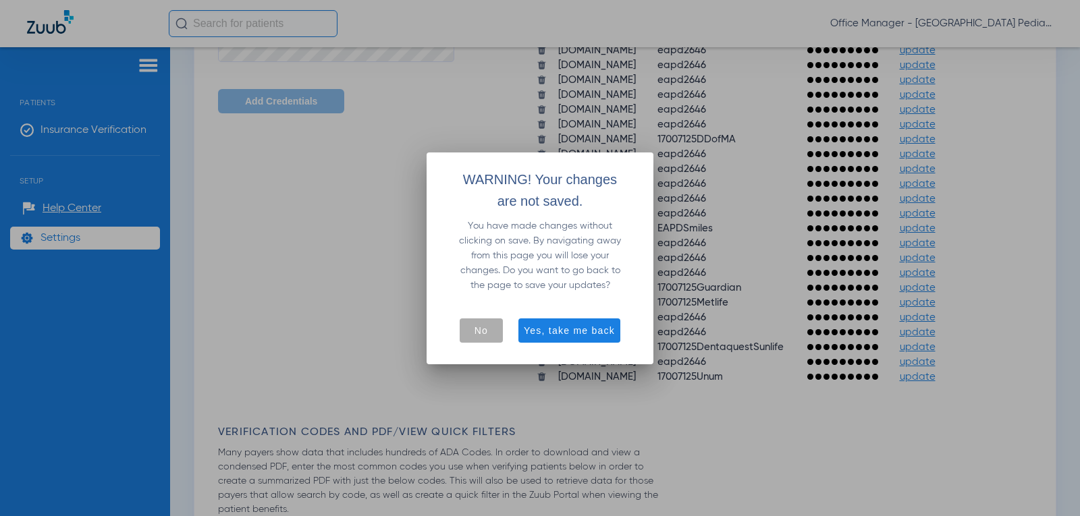
click at [487, 322] on span "button" at bounding box center [481, 330] width 43 height 32
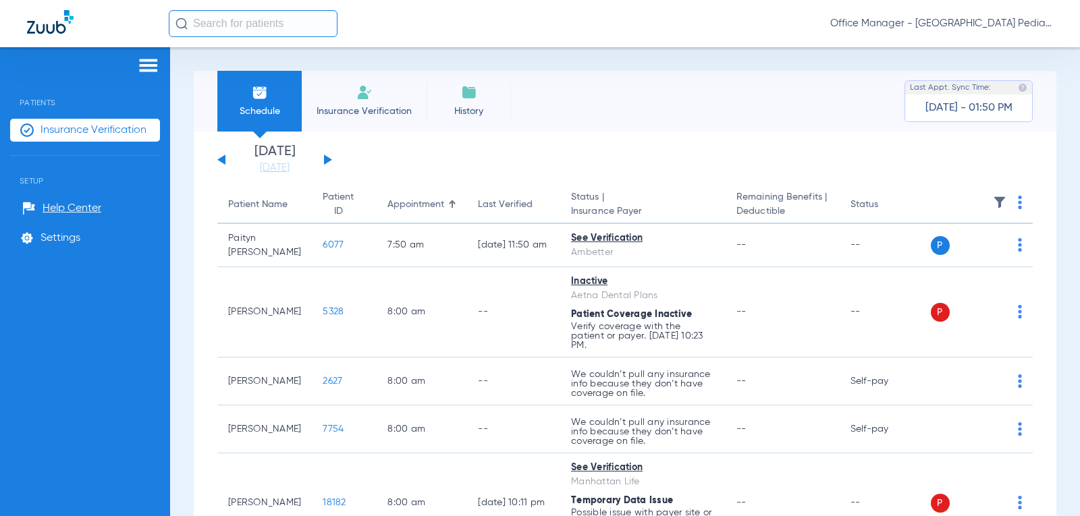
click at [325, 159] on div "[DATE] [DATE] [DATE] [DATE] [DATE] [DATE] [DATE] [DATE] [DATE] [DATE] [DATE] [D…" at bounding box center [274, 160] width 115 height 30
click at [327, 156] on div "[DATE] [DATE] [DATE] [DATE] [DATE] [DATE] [DATE] [DATE] [DATE] [DATE] [DATE] [D…" at bounding box center [274, 160] width 115 height 30
click at [327, 158] on button at bounding box center [328, 160] width 8 height 10
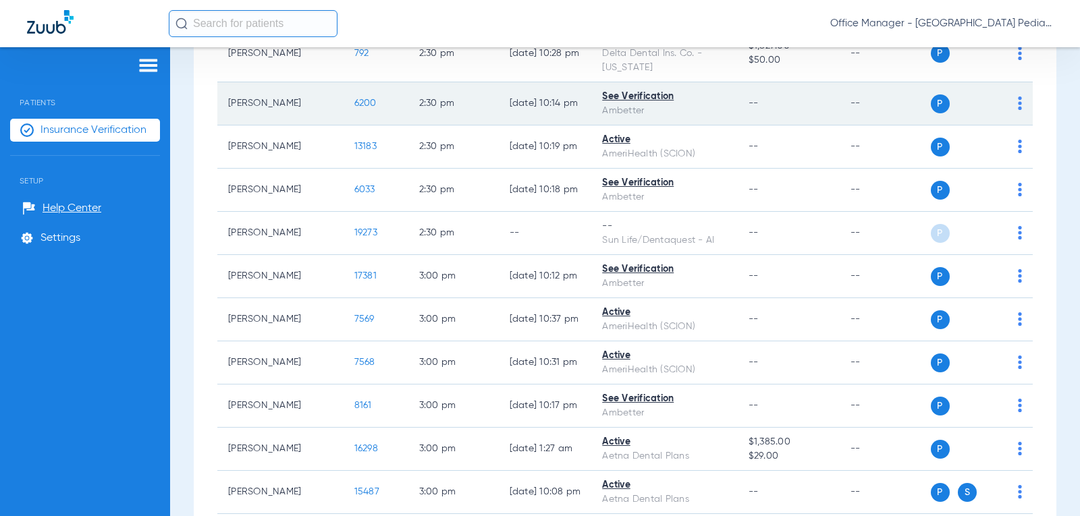
scroll to position [3074, 0]
